Goal: Transaction & Acquisition: Book appointment/travel/reservation

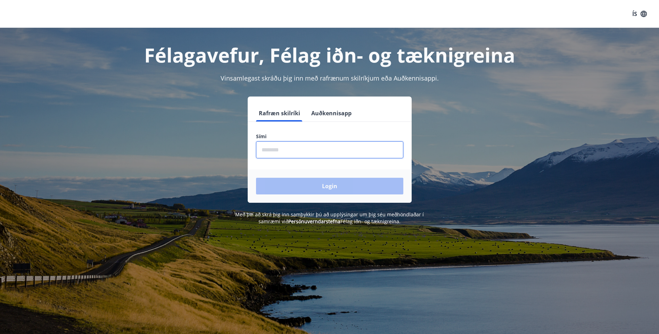
click at [268, 145] on input "phone" at bounding box center [329, 149] width 147 height 17
type input "********"
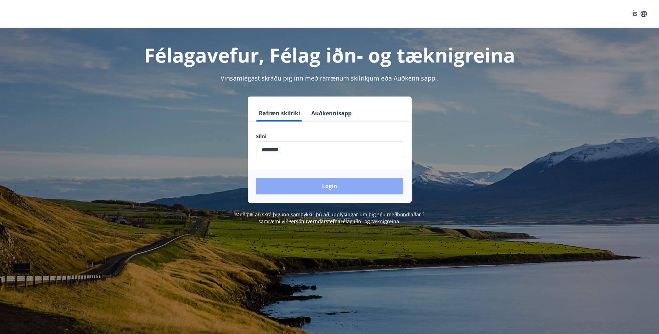
click at [326, 188] on button "Login" at bounding box center [329, 186] width 147 height 17
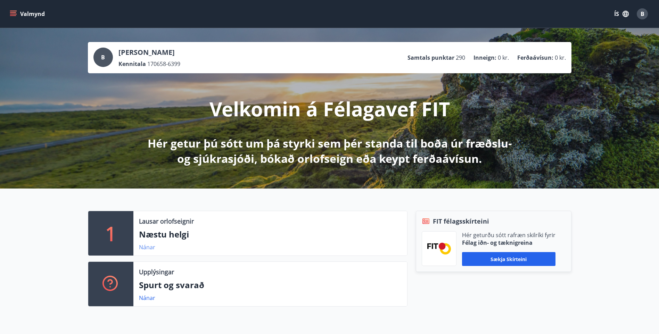
click at [145, 246] on link "Nánar" at bounding box center [147, 247] width 16 height 8
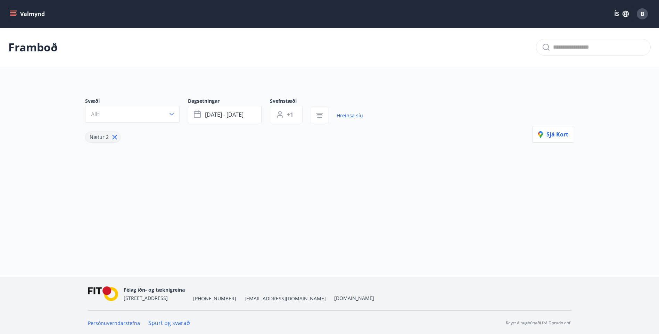
type input "*"
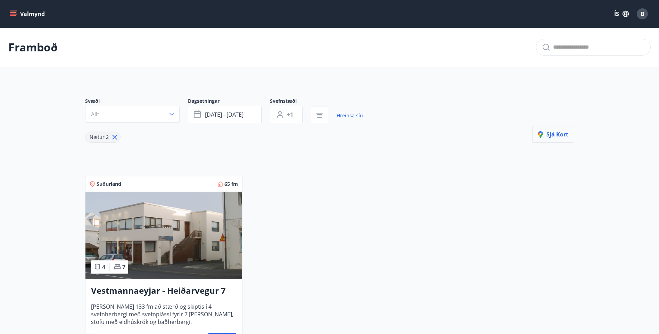
click at [553, 134] on span "Sjá kort" at bounding box center [553, 135] width 30 height 8
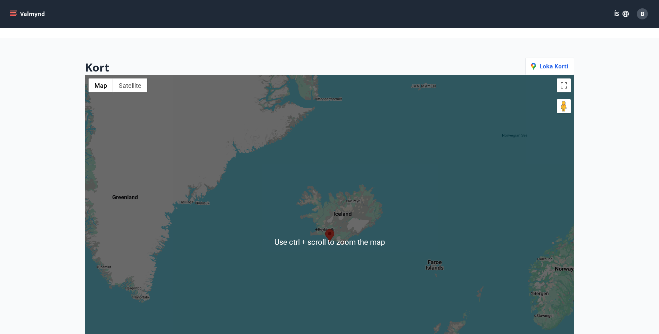
scroll to position [35, 0]
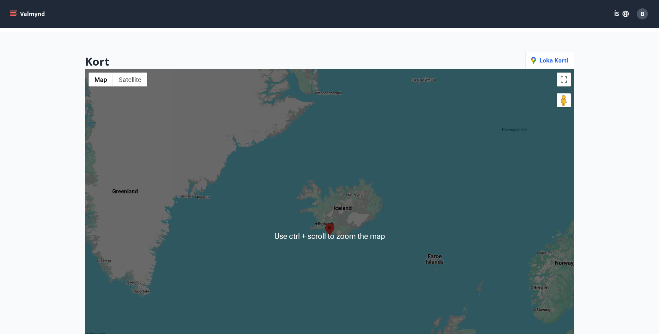
click at [333, 233] on img at bounding box center [329, 229] width 9 height 13
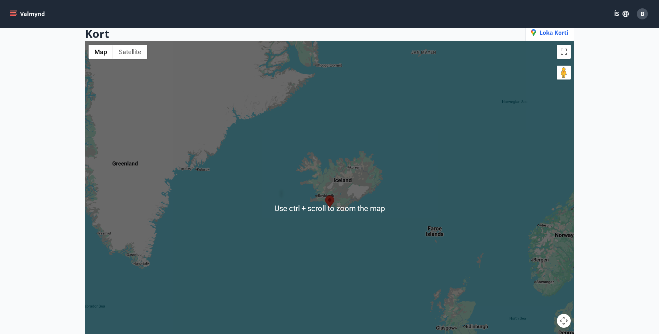
scroll to position [69, 0]
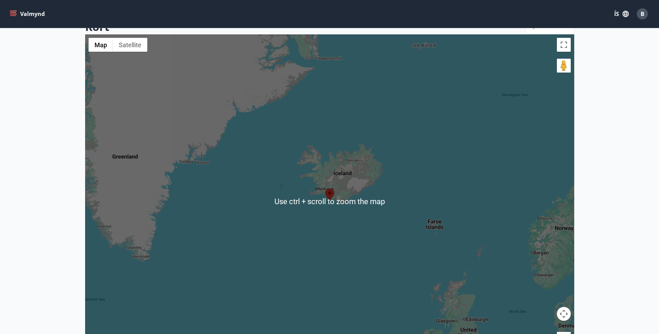
click at [333, 228] on div at bounding box center [329, 201] width 489 height 334
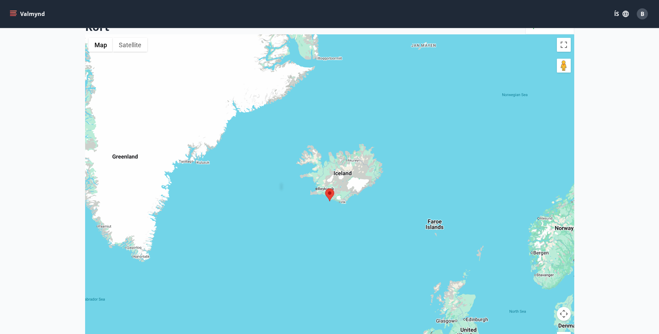
click at [329, 193] on img at bounding box center [329, 195] width 9 height 13
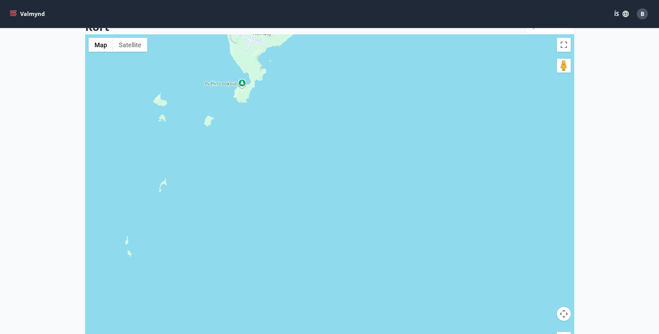
drag, startPoint x: 344, startPoint y: 176, endPoint x: 342, endPoint y: 252, distance: 76.0
click at [344, 246] on div "To navigate, press the arrow keys." at bounding box center [329, 201] width 489 height 334
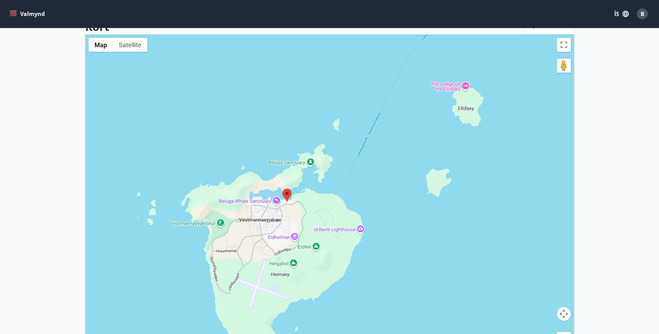
drag, startPoint x: 333, startPoint y: 187, endPoint x: 392, endPoint y: 312, distance: 138.1
click at [392, 312] on div "To navigate, press the arrow keys." at bounding box center [329, 201] width 489 height 334
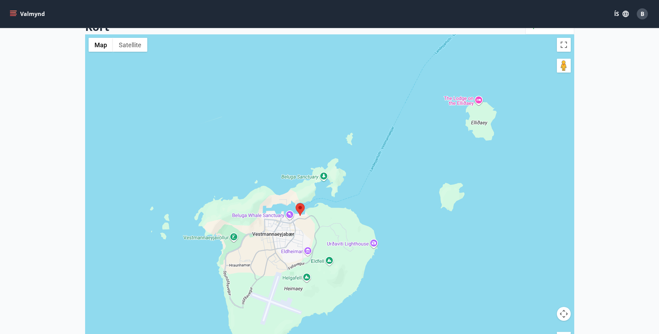
drag, startPoint x: 338, startPoint y: 262, endPoint x: 338, endPoint y: 234, distance: 27.4
click at [338, 234] on div "To navigate, press the arrow keys." at bounding box center [329, 201] width 489 height 334
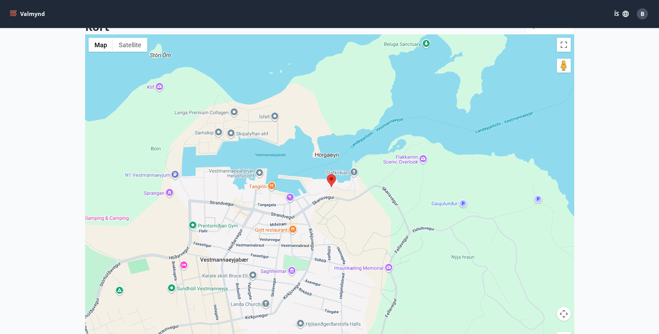
drag, startPoint x: 333, startPoint y: 175, endPoint x: 344, endPoint y: 287, distance: 112.7
click at [344, 287] on div "To navigate, press the arrow keys." at bounding box center [329, 201] width 489 height 334
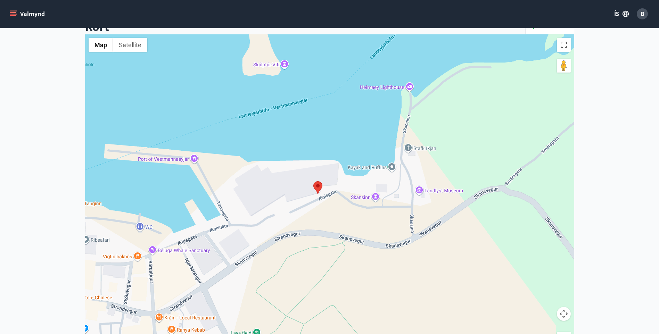
drag, startPoint x: 345, startPoint y: 169, endPoint x: 361, endPoint y: 349, distance: 180.5
click at [361, 334] on html "Valmynd ÍS B Framboð Kort Loka korti ← Move left → Move right ↑ Move up ↓ Move …" at bounding box center [329, 195] width 659 height 528
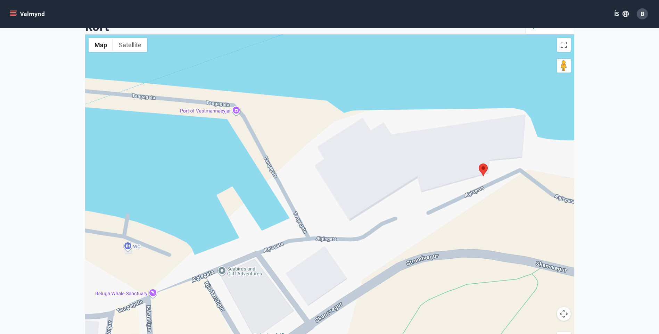
drag, startPoint x: 354, startPoint y: 189, endPoint x: 549, endPoint y: 222, distance: 198.3
click at [551, 222] on div "To navigate, press the arrow keys." at bounding box center [329, 201] width 489 height 334
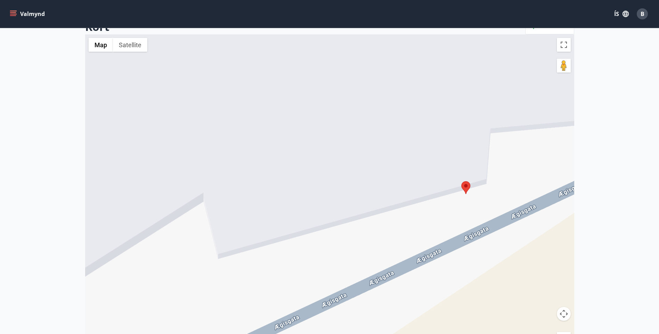
drag, startPoint x: 495, startPoint y: 181, endPoint x: 478, endPoint y: 326, distance: 146.4
click at [476, 334] on html "Valmynd ÍS B Framboð Kort Loka korti ← Move left → Move right ↑ Move up ↓ Move …" at bounding box center [329, 195] width 659 height 528
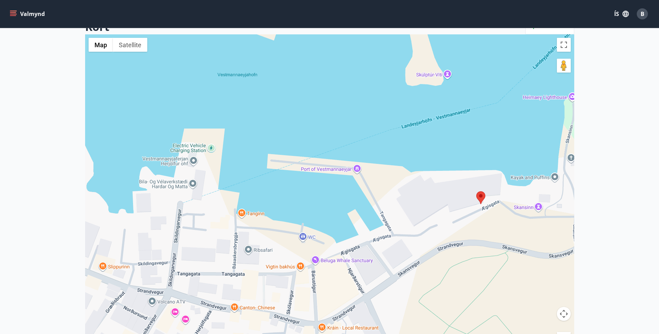
drag, startPoint x: 369, startPoint y: 277, endPoint x: 374, endPoint y: 123, distance: 154.9
click at [374, 127] on div "To navigate, press the arrow keys." at bounding box center [329, 201] width 489 height 334
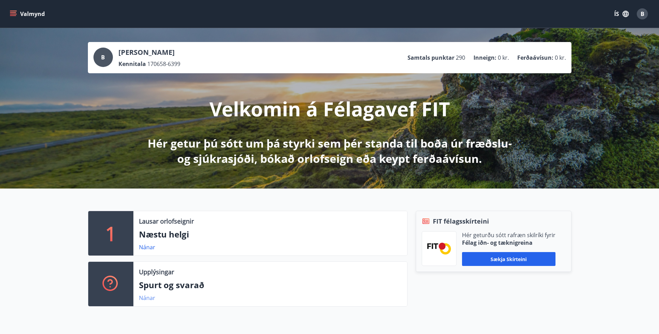
click at [147, 299] on link "Nánar" at bounding box center [147, 298] width 16 height 8
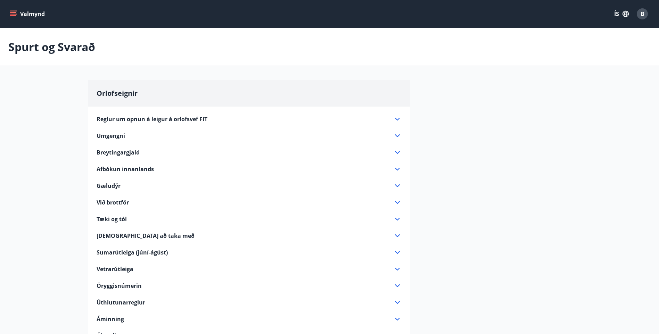
click at [137, 169] on span "Afbókun innanlands" at bounding box center [125, 169] width 57 height 8
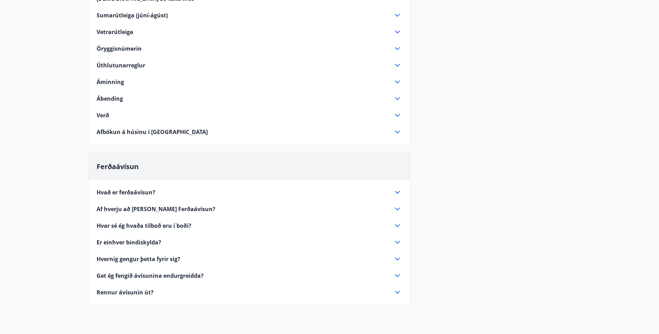
scroll to position [417, 0]
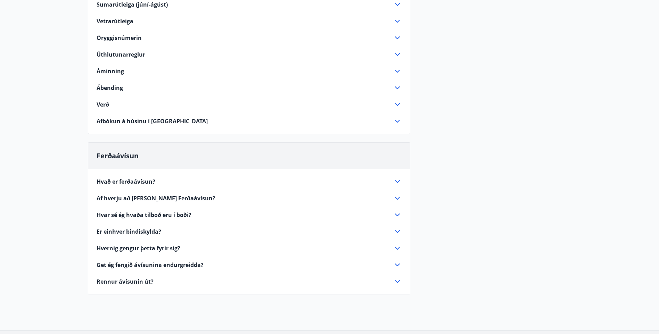
click at [150, 230] on span "Er einhver bindiskylda?" at bounding box center [129, 232] width 65 height 8
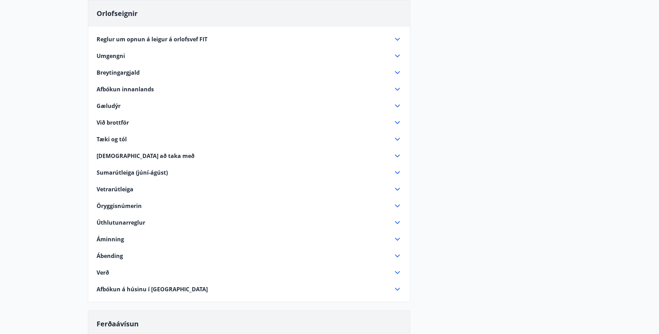
scroll to position [0, 0]
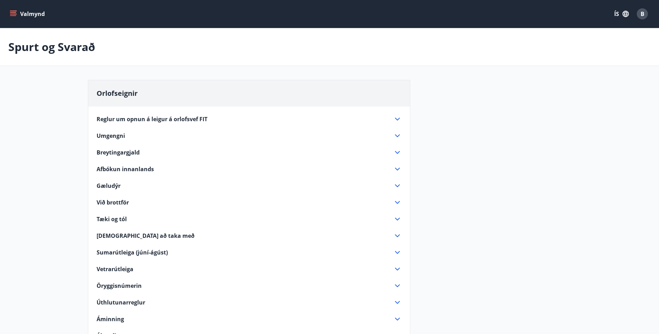
click at [122, 152] on span "Breytingargjald" at bounding box center [118, 153] width 43 height 8
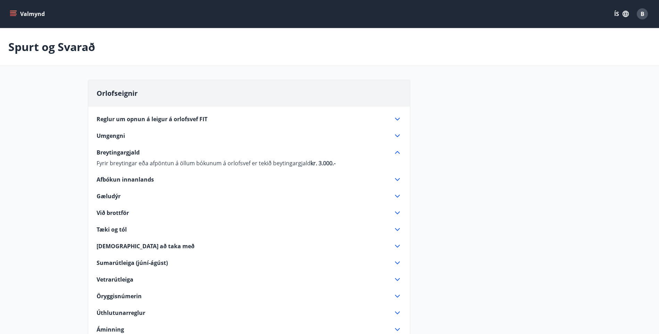
click at [116, 212] on span "Við brottför" at bounding box center [113, 213] width 32 height 8
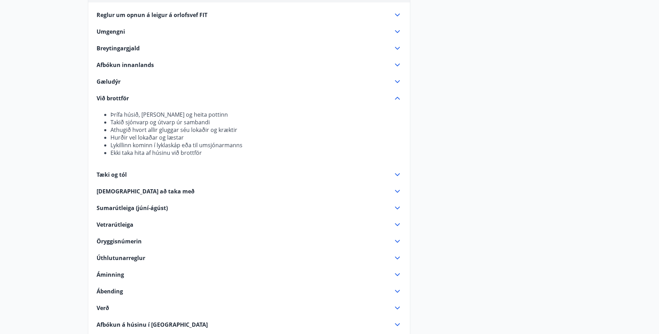
scroll to position [139, 0]
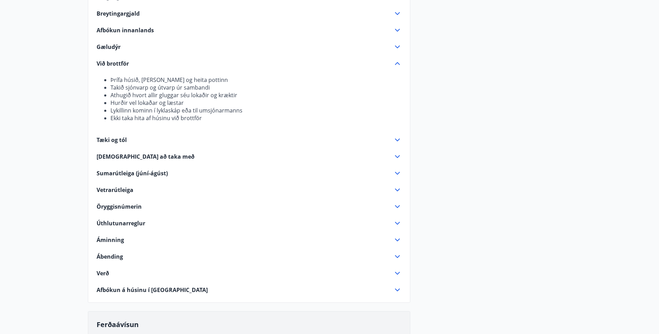
click at [111, 224] on span "Úthlutunarreglur" at bounding box center [121, 223] width 49 height 8
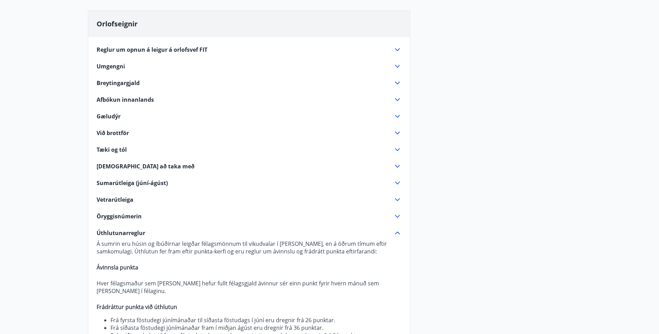
scroll to position [0, 0]
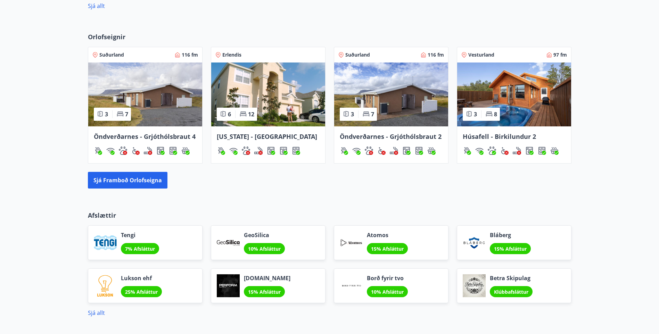
scroll to position [436, 0]
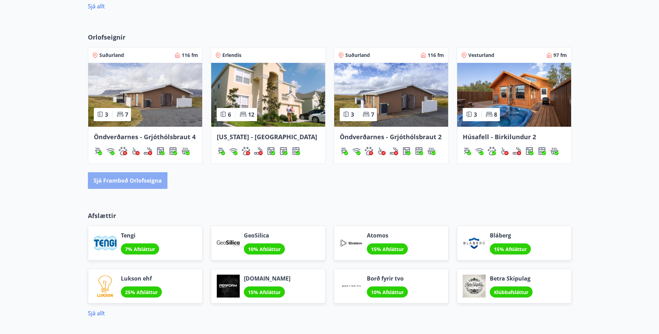
click at [123, 183] on button "Sjá framboð orlofseigna" at bounding box center [127, 180] width 79 height 17
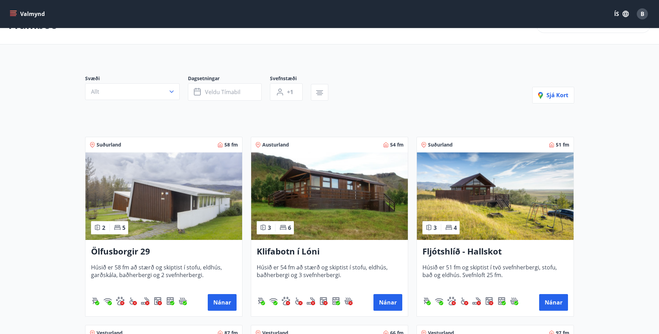
scroll to position [35, 0]
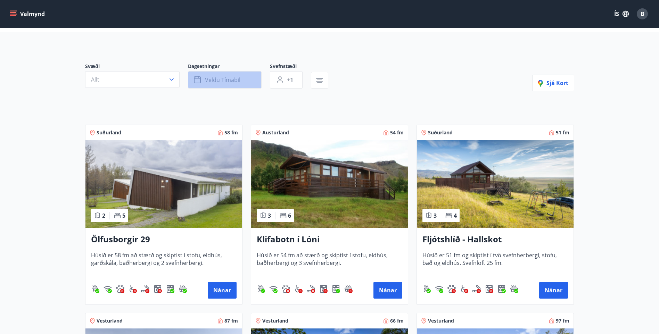
click at [223, 80] on span "Veldu tímabil" at bounding box center [222, 80] width 35 height 8
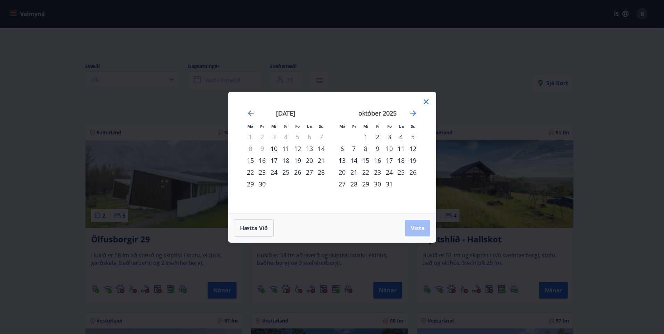
click at [299, 147] on div "12" at bounding box center [298, 149] width 12 height 12
click at [249, 161] on div "15" at bounding box center [250, 160] width 12 height 12
click at [415, 229] on span "Vista" at bounding box center [418, 228] width 14 height 8
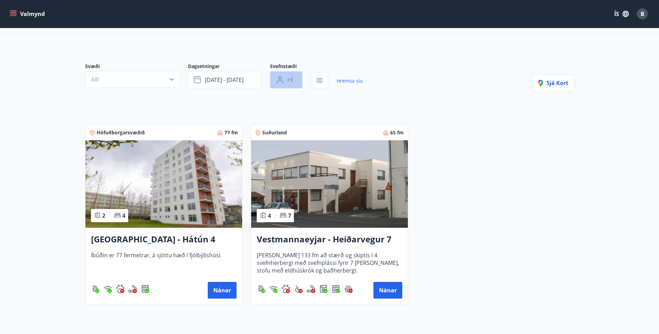
click at [290, 80] on span "+1" at bounding box center [290, 80] width 6 height 8
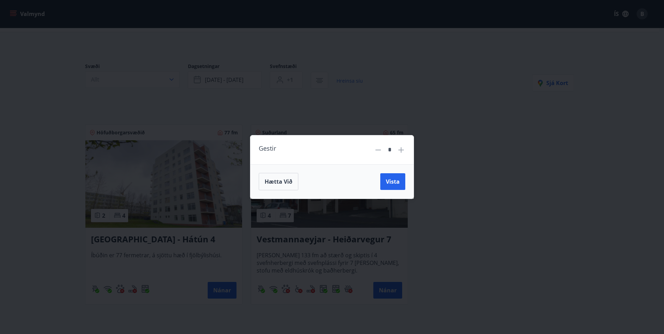
click at [399, 151] on icon at bounding box center [401, 150] width 8 height 8
click at [398, 151] on icon at bounding box center [401, 150] width 8 height 8
click at [400, 149] on icon at bounding box center [401, 150] width 8 height 8
type input "*"
click at [391, 185] on span "Vista" at bounding box center [393, 182] width 14 height 8
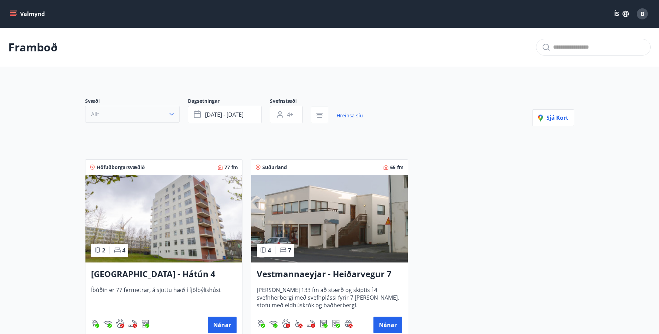
click at [170, 116] on icon "button" at bounding box center [171, 114] width 7 height 7
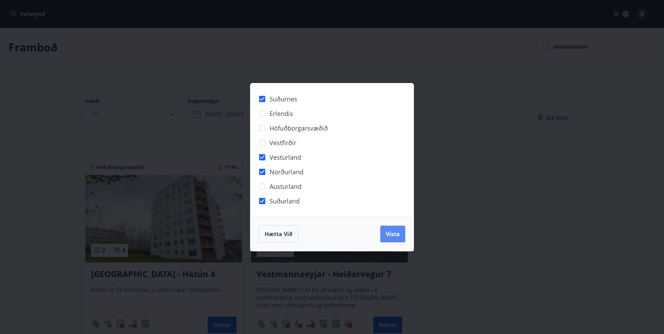
click at [387, 231] on span "Vista" at bounding box center [393, 234] width 14 height 8
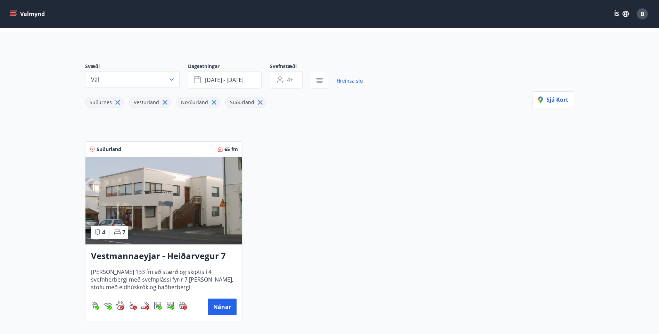
scroll to position [69, 0]
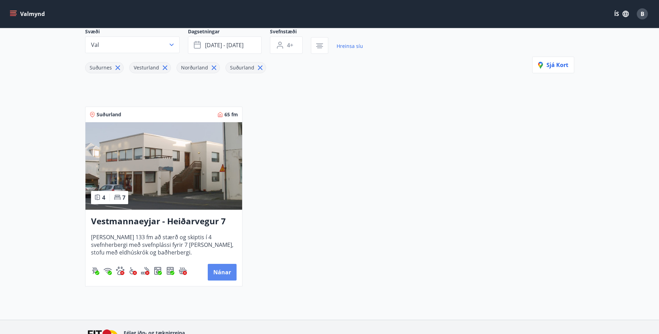
click at [222, 273] on button "Nánar" at bounding box center [222, 272] width 29 height 17
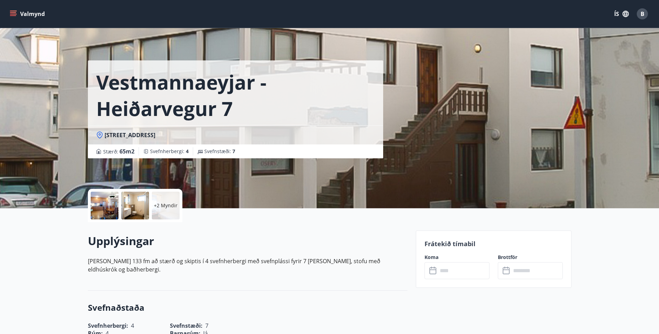
click at [140, 206] on div at bounding box center [135, 206] width 28 height 28
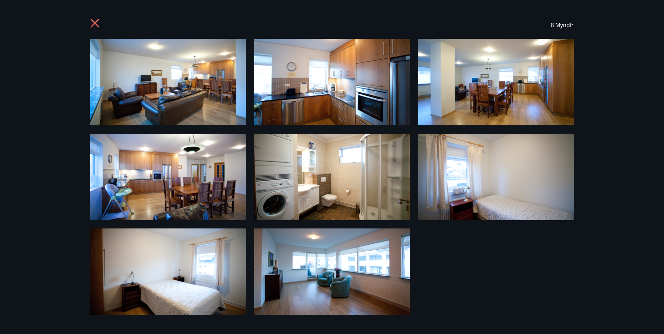
click at [217, 92] on img at bounding box center [168, 82] width 156 height 86
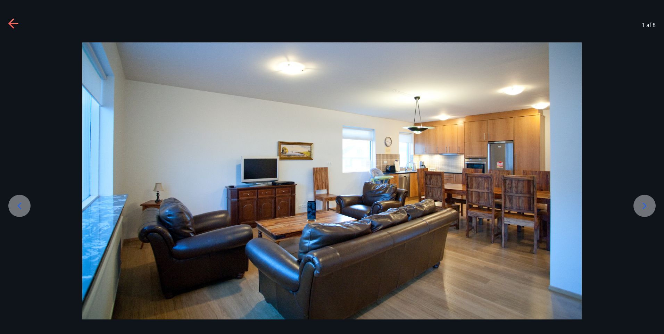
drag, startPoint x: 635, startPoint y: 203, endPoint x: 630, endPoint y: 203, distance: 4.5
click at [630, 203] on div at bounding box center [332, 181] width 664 height 284
click at [650, 209] on div at bounding box center [644, 206] width 22 height 22
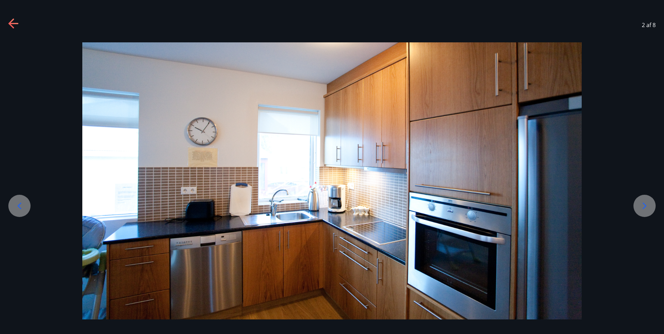
click at [646, 207] on icon at bounding box center [644, 205] width 11 height 11
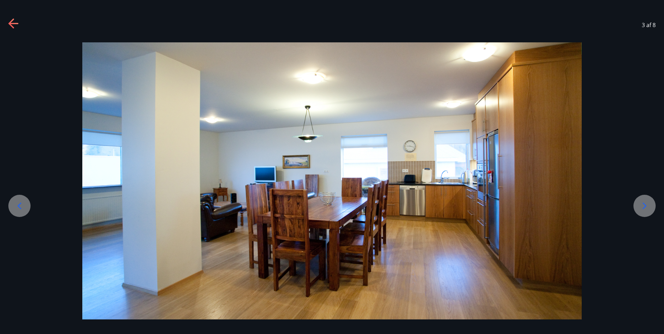
click at [646, 207] on icon at bounding box center [644, 205] width 11 height 11
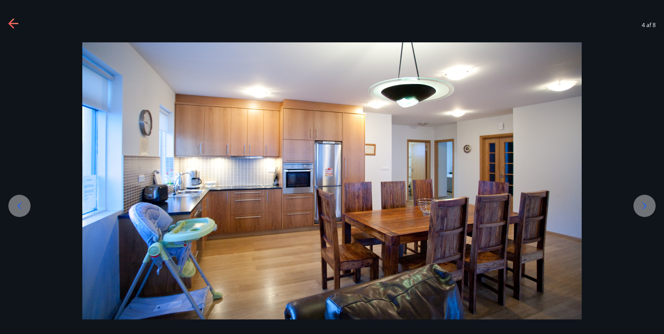
click at [646, 207] on icon at bounding box center [644, 205] width 11 height 11
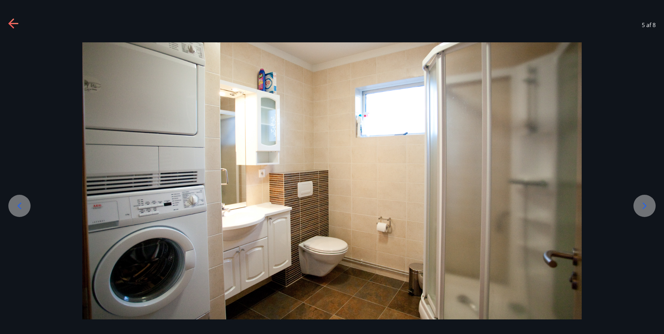
click at [646, 207] on icon at bounding box center [644, 205] width 11 height 11
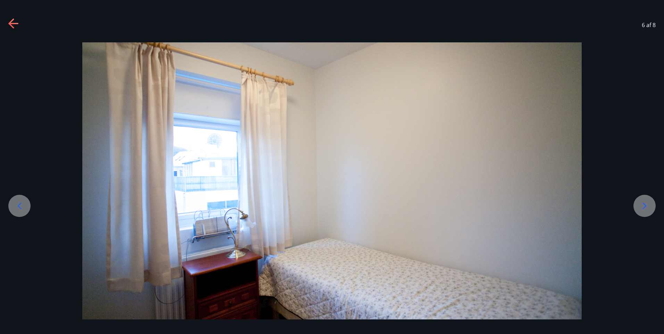
click at [646, 207] on icon at bounding box center [644, 205] width 11 height 11
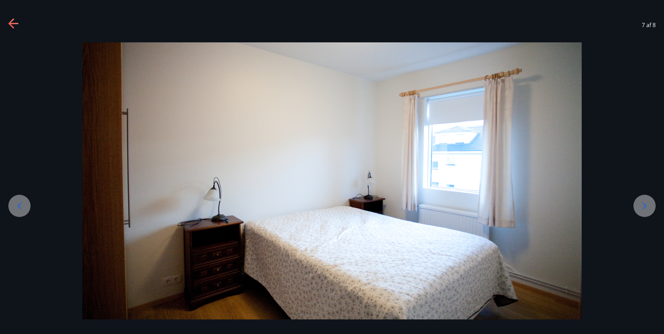
click at [646, 207] on icon at bounding box center [644, 205] width 11 height 11
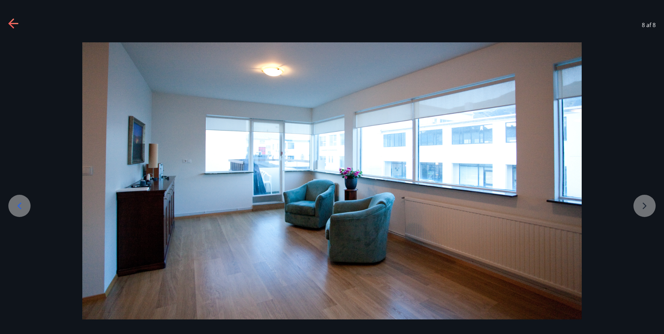
click at [646, 207] on div at bounding box center [332, 180] width 664 height 277
click at [20, 207] on icon at bounding box center [19, 205] width 11 height 11
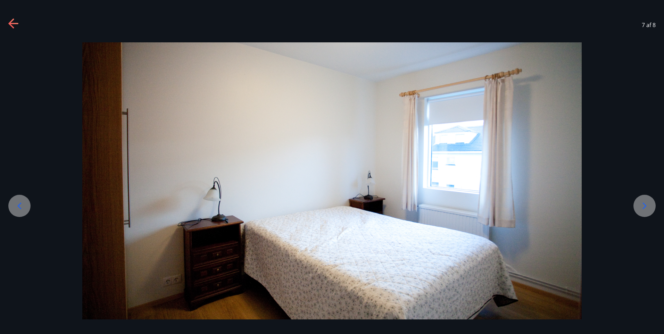
click at [20, 207] on icon at bounding box center [19, 205] width 11 height 11
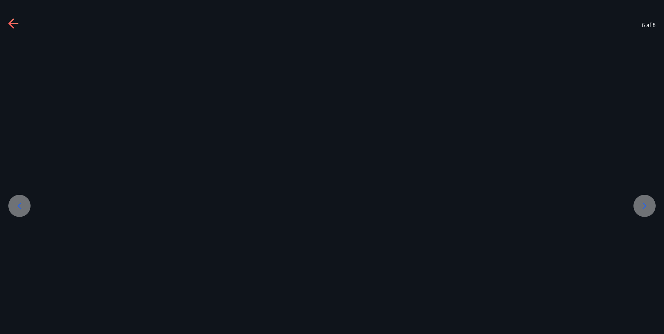
click at [20, 207] on icon at bounding box center [19, 205] width 11 height 11
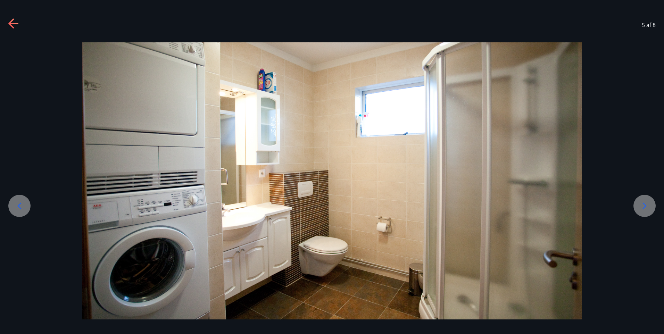
click at [20, 207] on icon at bounding box center [19, 205] width 11 height 11
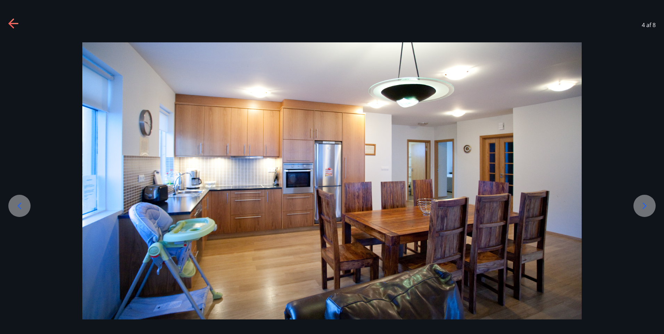
click at [20, 207] on icon at bounding box center [19, 205] width 11 height 11
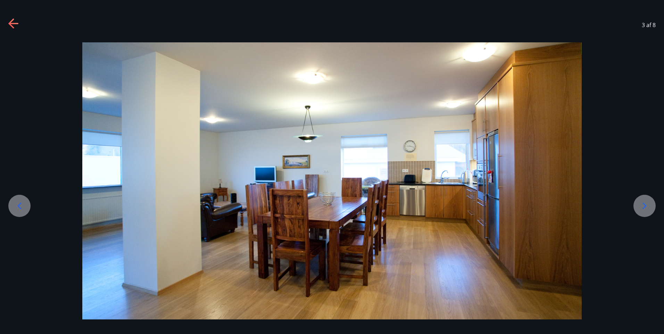
click at [20, 207] on icon at bounding box center [19, 205] width 11 height 11
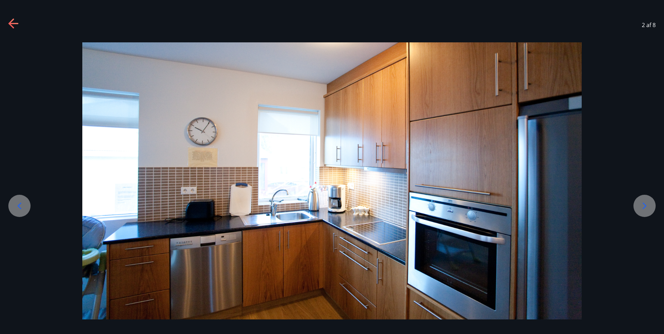
click at [20, 207] on icon at bounding box center [19, 205] width 11 height 11
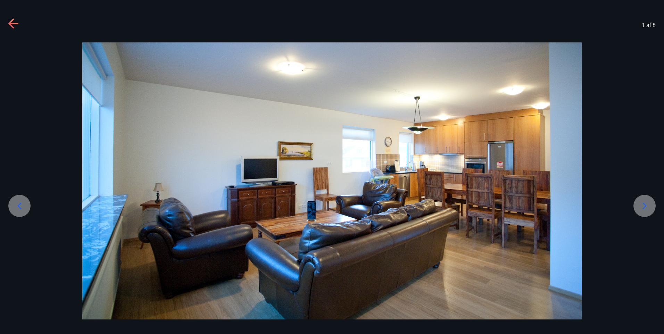
click at [20, 206] on icon at bounding box center [19, 205] width 11 height 11
click at [632, 204] on div at bounding box center [332, 180] width 664 height 277
click at [644, 206] on icon at bounding box center [644, 205] width 11 height 11
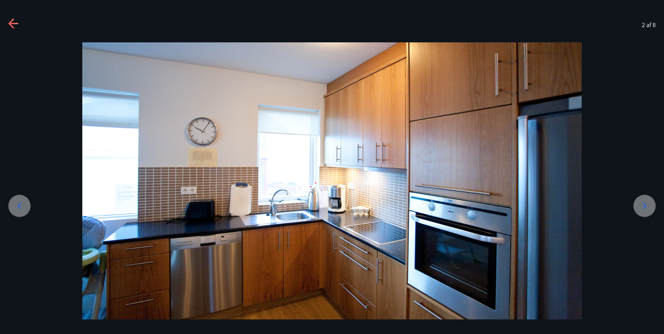
click at [644, 206] on icon at bounding box center [644, 205] width 11 height 11
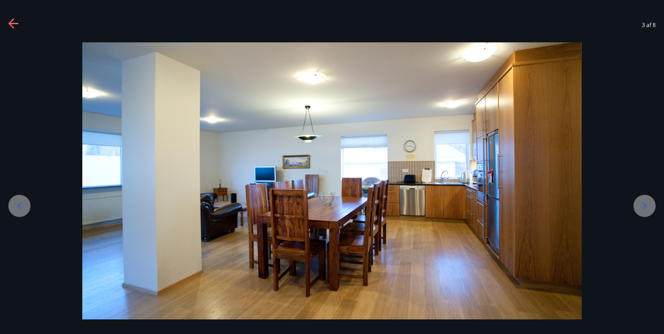
click at [18, 207] on icon at bounding box center [19, 205] width 11 height 11
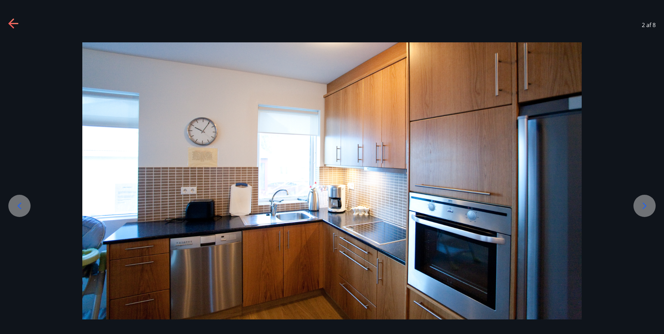
click at [17, 207] on icon at bounding box center [19, 205] width 11 height 11
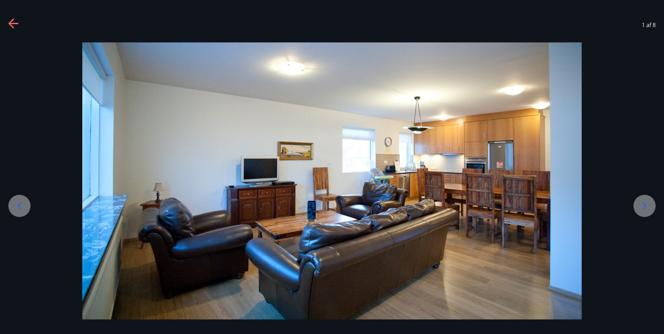
click at [644, 204] on icon at bounding box center [645, 206] width 4 height 7
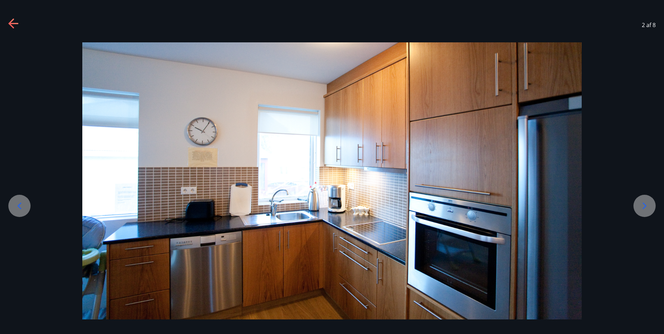
click at [26, 208] on div at bounding box center [19, 206] width 22 height 22
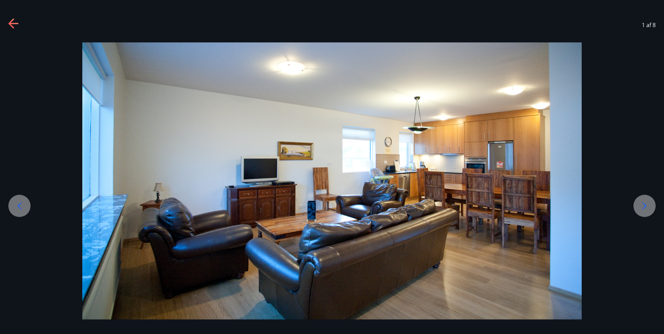
click at [648, 209] on icon at bounding box center [644, 205] width 11 height 11
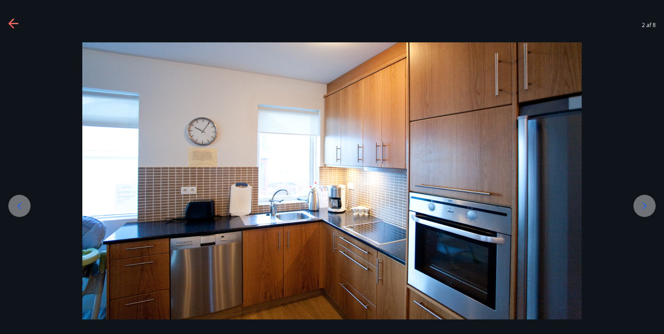
click at [648, 209] on icon at bounding box center [644, 205] width 11 height 11
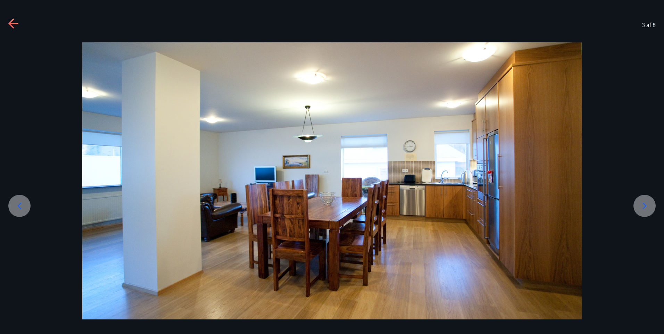
click at [648, 209] on icon at bounding box center [644, 205] width 11 height 11
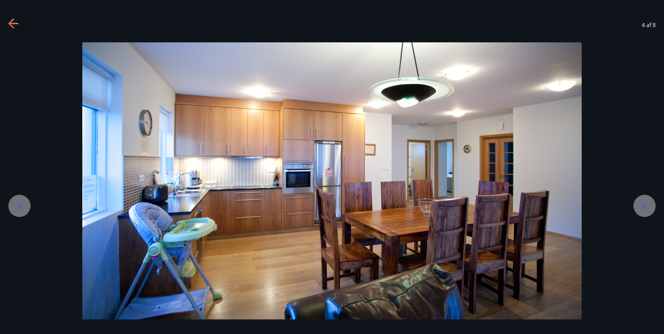
click at [648, 209] on icon at bounding box center [644, 205] width 11 height 11
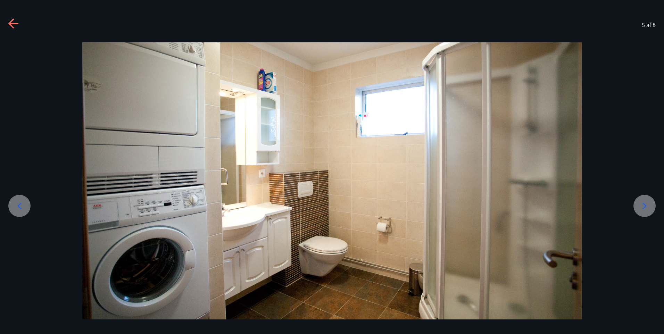
click at [24, 210] on icon at bounding box center [19, 205] width 11 height 11
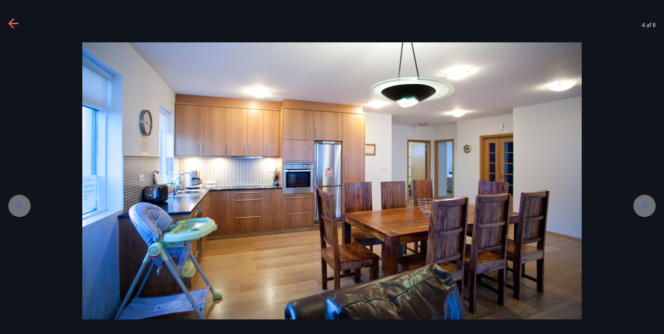
click at [650, 202] on icon at bounding box center [644, 205] width 11 height 11
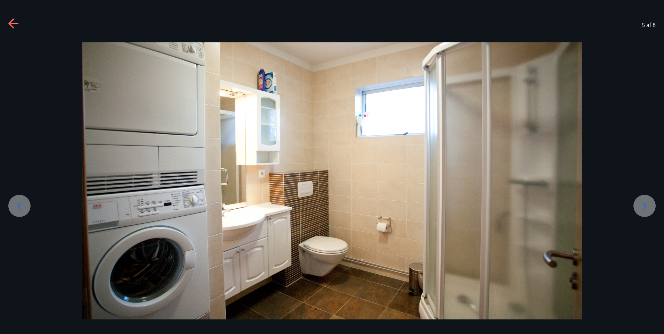
click at [650, 202] on icon at bounding box center [644, 205] width 11 height 11
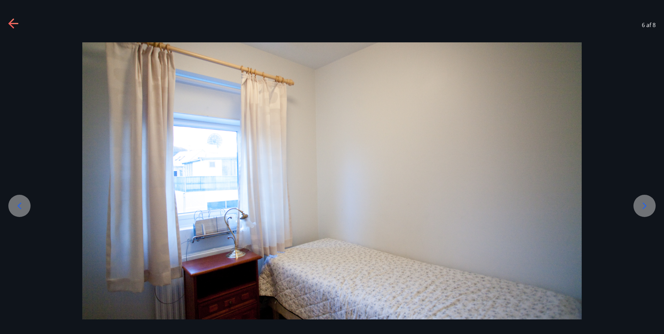
click at [650, 202] on icon at bounding box center [644, 205] width 11 height 11
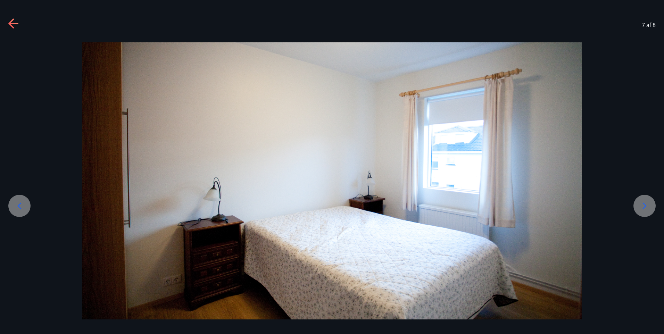
click at [650, 202] on icon at bounding box center [644, 205] width 11 height 11
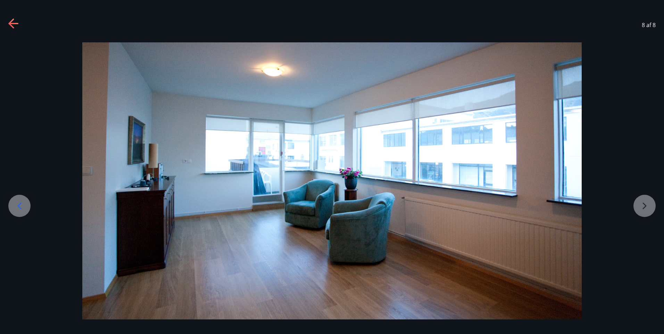
click at [650, 202] on div at bounding box center [332, 180] width 664 height 277
click at [643, 203] on div at bounding box center [332, 180] width 664 height 277
click at [645, 205] on div at bounding box center [332, 180] width 664 height 277
click at [18, 208] on icon at bounding box center [19, 205] width 11 height 11
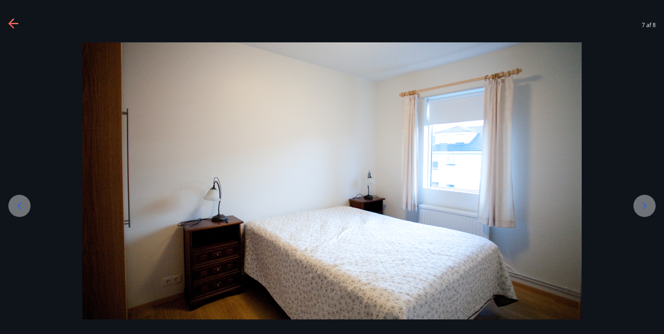
click at [18, 208] on icon at bounding box center [19, 205] width 11 height 11
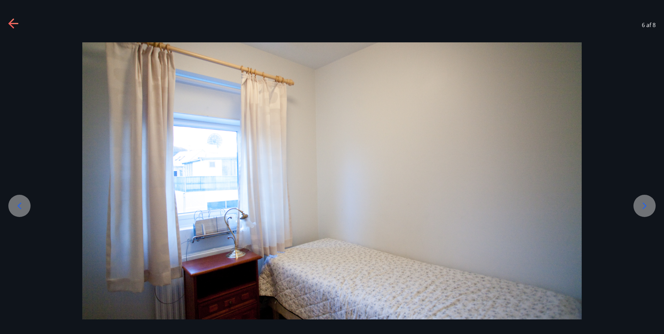
click at [18, 208] on icon at bounding box center [19, 205] width 11 height 11
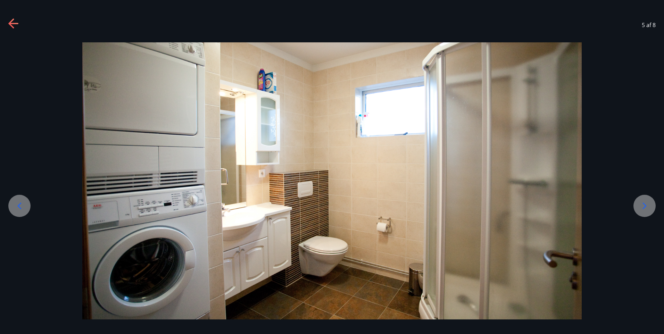
click at [24, 208] on icon at bounding box center [19, 205] width 11 height 11
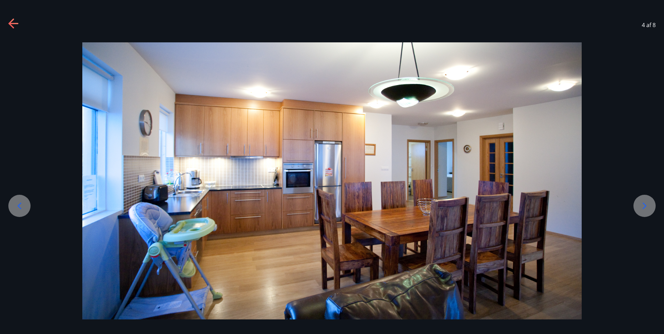
click at [24, 208] on icon at bounding box center [19, 205] width 11 height 11
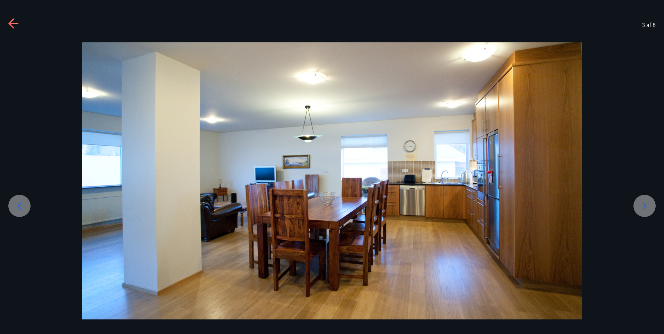
click at [643, 208] on icon at bounding box center [645, 206] width 4 height 7
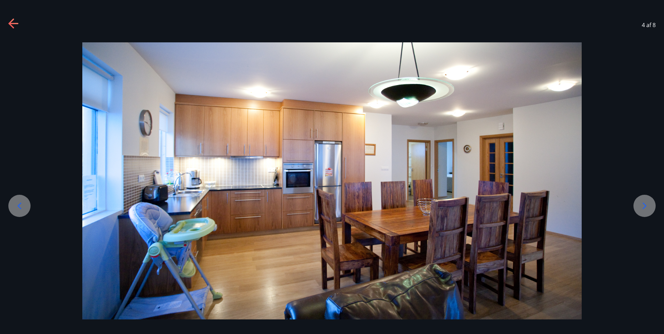
click at [12, 208] on div at bounding box center [19, 206] width 22 height 22
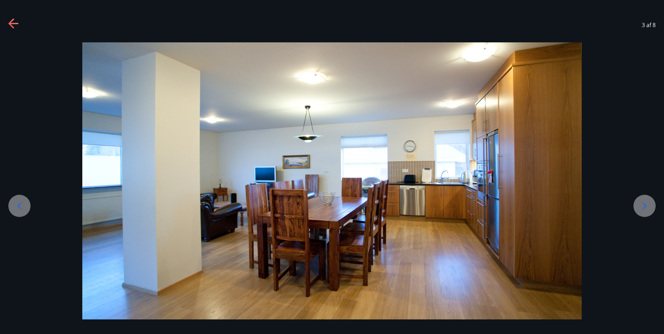
click at [20, 207] on icon at bounding box center [19, 205] width 11 height 11
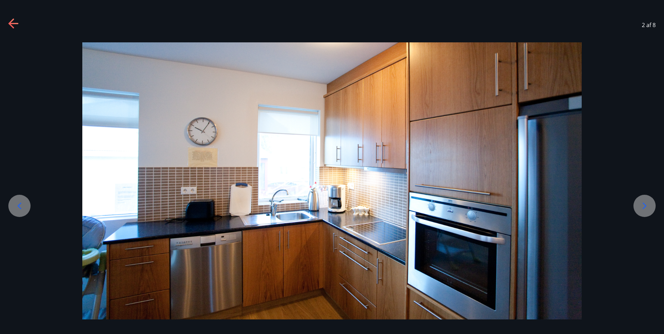
click at [22, 205] on icon at bounding box center [19, 205] width 11 height 11
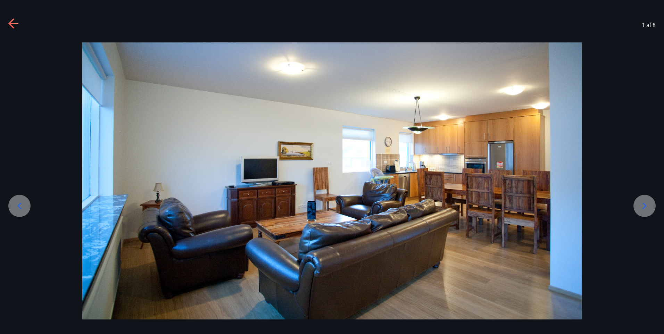
click at [21, 202] on icon at bounding box center [19, 205] width 11 height 11
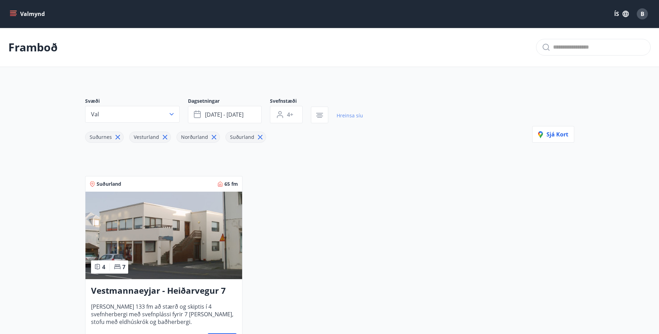
click at [348, 114] on link "Hreinsa síu" at bounding box center [349, 115] width 26 height 15
type input "*"
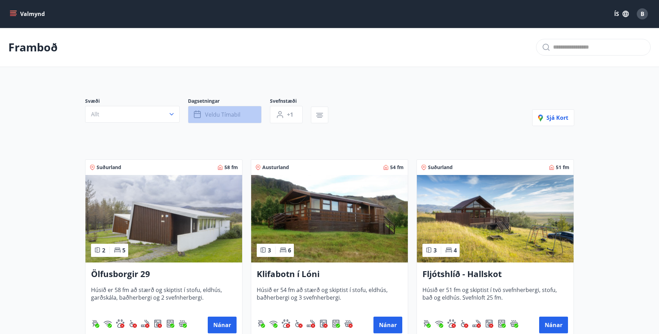
click at [236, 116] on span "Veldu tímabil" at bounding box center [222, 115] width 35 height 8
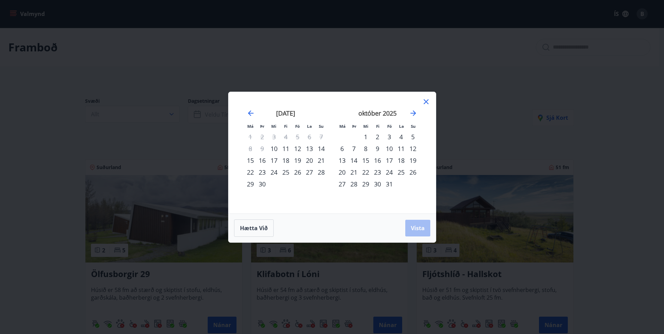
click at [300, 148] on div "12" at bounding box center [298, 149] width 12 height 12
click at [250, 159] on div "15" at bounding box center [250, 160] width 12 height 12
click at [421, 228] on span "Vista" at bounding box center [418, 228] width 14 height 8
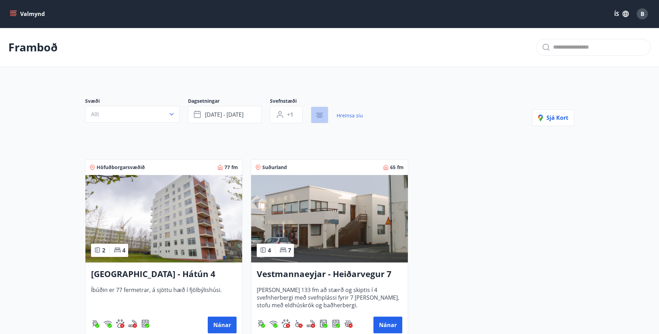
click at [319, 115] on icon "button" at bounding box center [319, 114] width 5 height 1
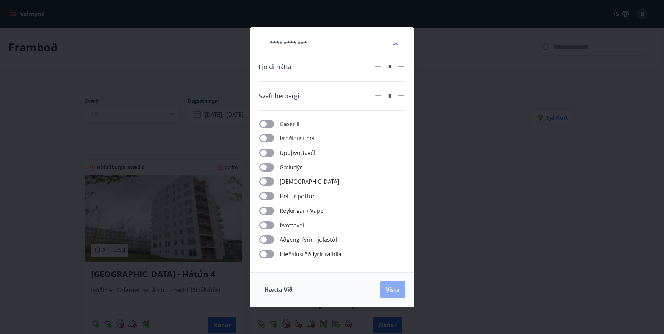
click at [405, 291] on button "Vista" at bounding box center [392, 289] width 25 height 17
